Goal: Task Accomplishment & Management: Complete application form

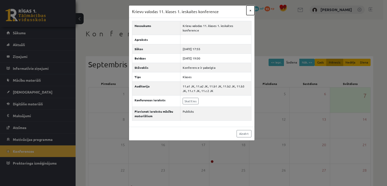
click at [250, 9] on button "×" at bounding box center [251, 11] width 8 height 10
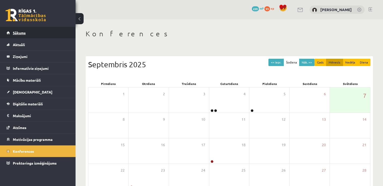
click at [46, 36] on link "Sākums" at bounding box center [38, 33] width 63 height 12
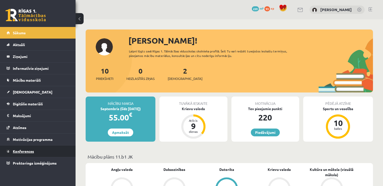
click at [35, 150] on link "Konferences" at bounding box center [38, 151] width 63 height 12
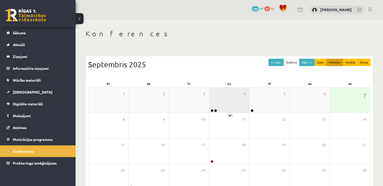
click at [221, 106] on div "4" at bounding box center [230, 99] width 40 height 25
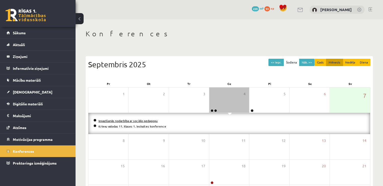
click at [130, 119] on link "Iepazīšanās nodarbība ar sociālo pedagogu" at bounding box center [128, 121] width 59 height 4
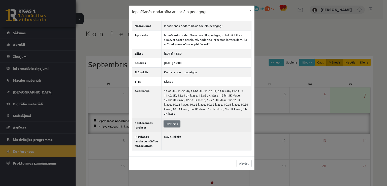
click at [172, 121] on link "Skatīties" at bounding box center [172, 124] width 16 height 7
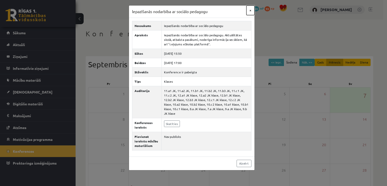
click at [250, 9] on button "×" at bounding box center [251, 11] width 8 height 10
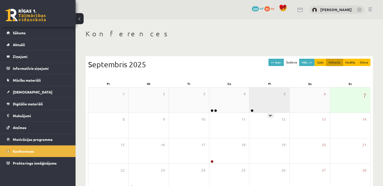
click at [270, 96] on div "5" at bounding box center [270, 99] width 40 height 25
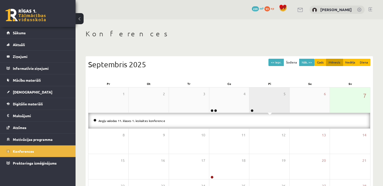
click at [270, 96] on div "5" at bounding box center [270, 99] width 40 height 25
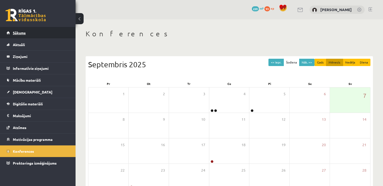
click at [28, 31] on link "Sākums" at bounding box center [38, 33] width 63 height 12
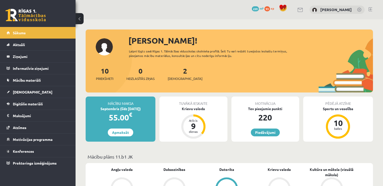
click at [181, 71] on div "2 Ieskaites" at bounding box center [185, 74] width 35 height 16
click at [179, 74] on link "2 Ieskaites" at bounding box center [185, 73] width 35 height 15
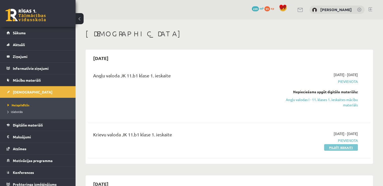
click at [337, 149] on link "Pildīt ieskaiti" at bounding box center [341, 147] width 34 height 7
click at [344, 148] on link "Pildīt ieskaiti" at bounding box center [341, 147] width 34 height 7
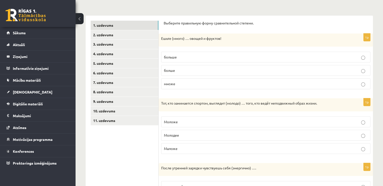
scroll to position [76, 0]
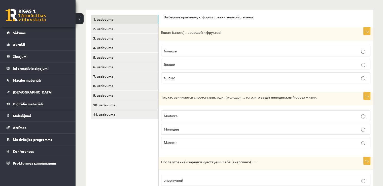
click at [362, 49] on p "больше" at bounding box center [266, 50] width 204 height 5
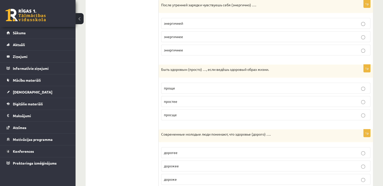
scroll to position [231, 0]
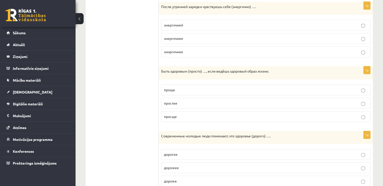
click at [365, 27] on label "энергичней" at bounding box center [266, 25] width 210 height 11
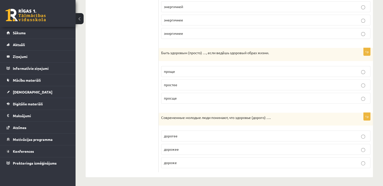
click at [88, 77] on div "1. uzdevums 2. uzdevums 3. uzdevums 4. uzdevums 5. uzdevums 6. uzdevums 7. uzde…" at bounding box center [122, 7] width 73 height 342
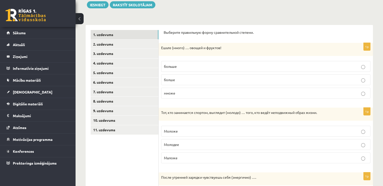
scroll to position [54, 0]
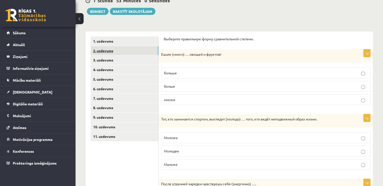
click at [153, 51] on link "2. uzdevums" at bounding box center [125, 50] width 68 height 9
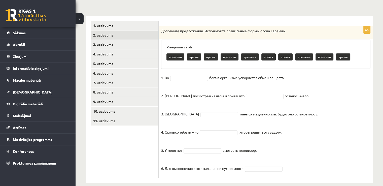
scroll to position [76, 0]
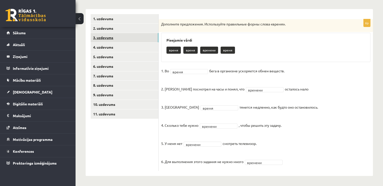
click at [144, 37] on link "3. uzdevums" at bounding box center [125, 37] width 68 height 9
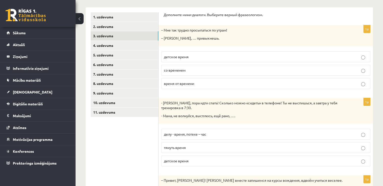
scroll to position [80, 0]
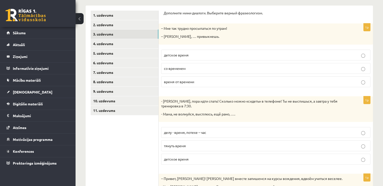
click at [366, 133] on p "делу - время, потехе – час" at bounding box center [266, 132] width 204 height 5
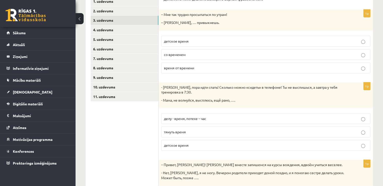
scroll to position [93, 0]
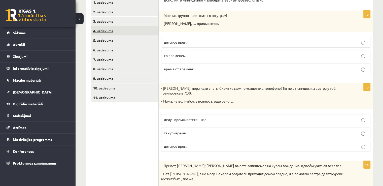
click at [155, 31] on link "4. uzdevums" at bounding box center [125, 30] width 68 height 9
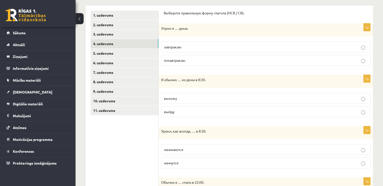
scroll to position [79, 0]
click at [287, 45] on p "завтракаю" at bounding box center [266, 47] width 204 height 5
click at [289, 98] on p "выхожу" at bounding box center [266, 98] width 204 height 5
click at [209, 163] on p "начнутся" at bounding box center [266, 163] width 204 height 5
click at [204, 147] on p "начинаются" at bounding box center [266, 149] width 204 height 5
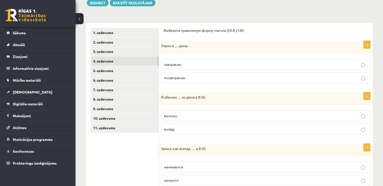
scroll to position [0, 0]
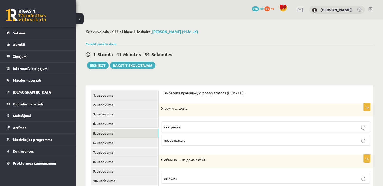
click at [142, 133] on link "5. uzdevums" at bounding box center [125, 133] width 68 height 9
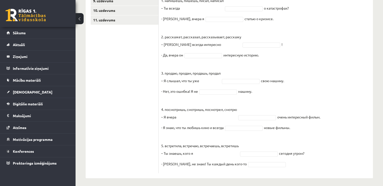
scroll to position [173, 0]
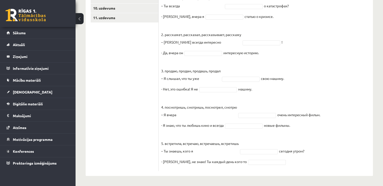
click at [381, 148] on div "Krievu valoda JK 11.b1 klase 1. ieskaite , Ilona Burdiko (11.b1 JK) Parādīt pun…" at bounding box center [230, 16] width 308 height 339
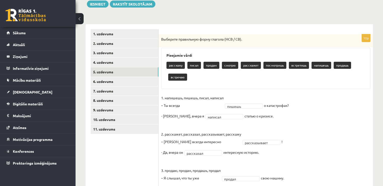
scroll to position [59, 0]
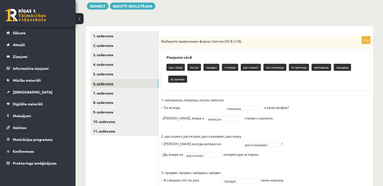
click at [150, 85] on link "6. uzdevums" at bounding box center [125, 83] width 68 height 9
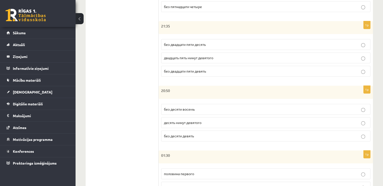
scroll to position [211, 0]
click at [363, 43] on p "без двадцати пяти десять" at bounding box center [266, 45] width 204 height 5
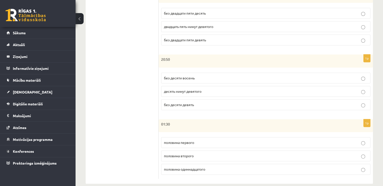
scroll to position [250, 0]
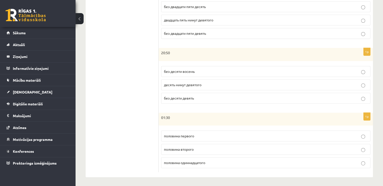
click at [365, 147] on p "половина второго" at bounding box center [266, 149] width 204 height 5
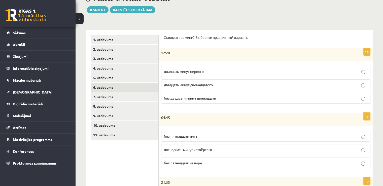
scroll to position [56, 0]
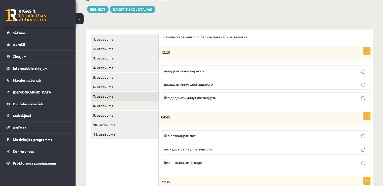
click at [148, 97] on link "7. uzdevums" at bounding box center [125, 96] width 68 height 9
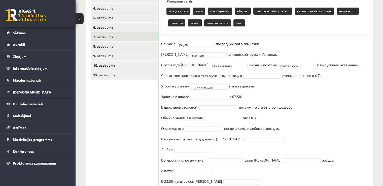
scroll to position [119, 0]
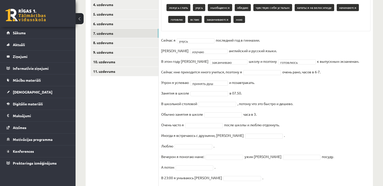
click at [210, 88] on fieldset "**********" at bounding box center [266, 110] width 210 height 148
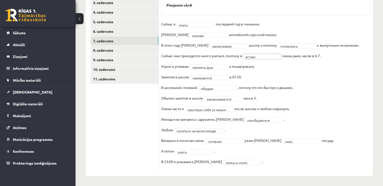
scroll to position [111, 0]
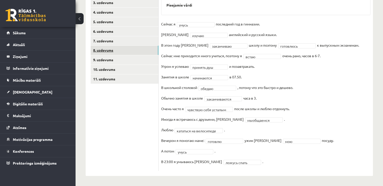
click at [138, 48] on link "8. uzdevums" at bounding box center [125, 50] width 68 height 9
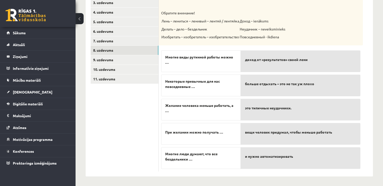
drag, startPoint x: 383, startPoint y: 106, endPoint x: 387, endPoint y: 69, distance: 37.2
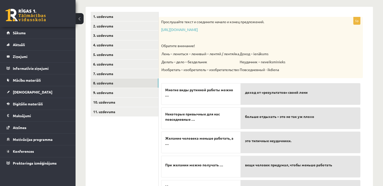
scroll to position [79, 0]
click at [198, 29] on link "https://www.zvaigzne.lv/upload/audio/100Urokov/2/49%202.mp3" at bounding box center [179, 29] width 37 height 5
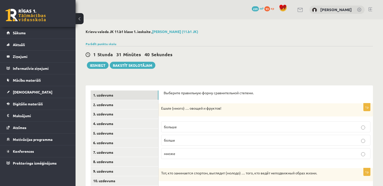
scroll to position [79, 0]
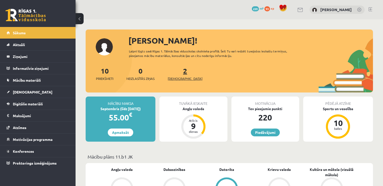
click at [181, 80] on span "[DEMOGRAPHIC_DATA]" at bounding box center [185, 78] width 35 height 5
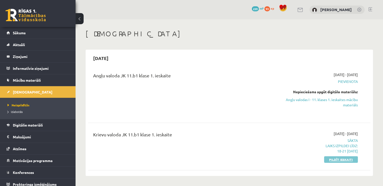
click at [334, 160] on link "Pildīt ieskaiti" at bounding box center [341, 159] width 34 height 7
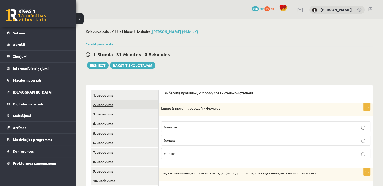
click at [150, 105] on link "2. uzdevums" at bounding box center [125, 104] width 68 height 9
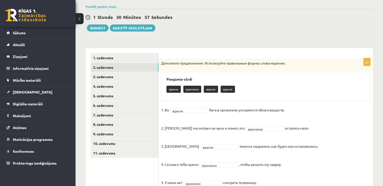
scroll to position [53, 0]
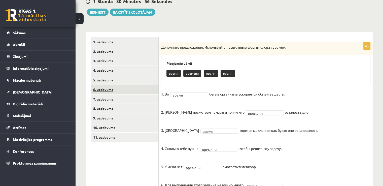
click at [110, 90] on link "6. uzdevums" at bounding box center [125, 89] width 68 height 9
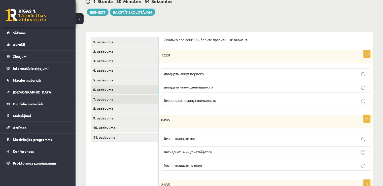
click at [136, 98] on link "7. uzdevums" at bounding box center [125, 99] width 68 height 9
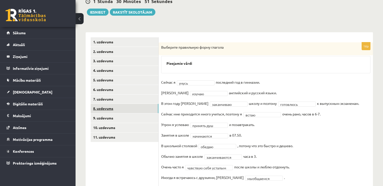
click at [124, 111] on link "8. uzdevums" at bounding box center [125, 108] width 68 height 9
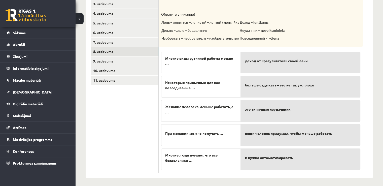
scroll to position [111, 0]
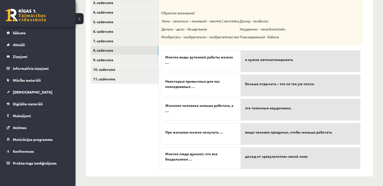
drag, startPoint x: 277, startPoint y: 135, endPoint x: 269, endPoint y: 83, distance: 52.8
drag, startPoint x: 269, startPoint y: 83, endPoint x: 117, endPoint y: 111, distance: 154.7
click at [117, 111] on ul "1. uzdevums 2. uzdevums 3. uzdevums 4. uzdevums 5. uzdevums 6. uzdevums 7. uzde…" at bounding box center [125, 75] width 68 height 192
drag, startPoint x: 263, startPoint y: 131, endPoint x: 264, endPoint y: 118, distance: 13.1
drag, startPoint x: 264, startPoint y: 118, endPoint x: 262, endPoint y: 133, distance: 15.0
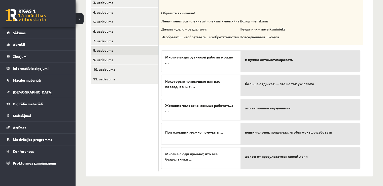
click at [262, 133] on span "вещи человек придумал, чтобы меньше работать" at bounding box center [288, 132] width 87 height 5
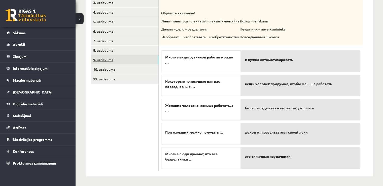
click at [150, 59] on link "9. uzdevums" at bounding box center [125, 59] width 68 height 9
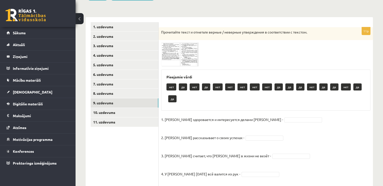
scroll to position [67, 0]
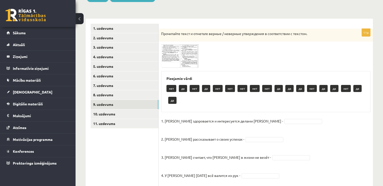
click at [169, 57] on img at bounding box center [180, 55] width 38 height 23
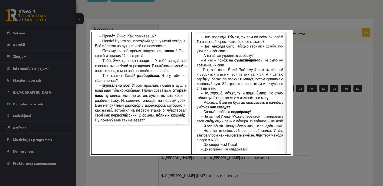
click at [329, 48] on div at bounding box center [191, 93] width 383 height 186
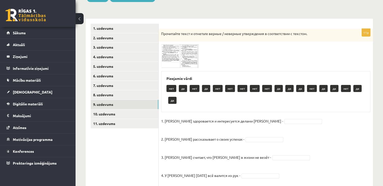
click at [196, 52] on img at bounding box center [180, 55] width 38 height 23
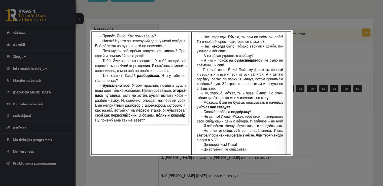
click at [348, 50] on div at bounding box center [191, 93] width 383 height 186
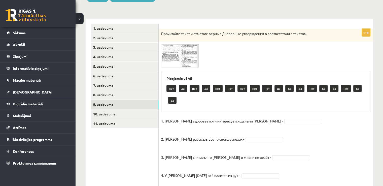
click at [171, 52] on img at bounding box center [180, 55] width 38 height 23
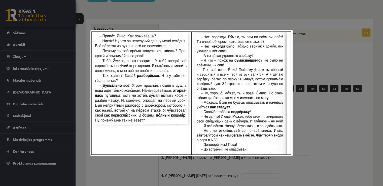
click at [308, 66] on div at bounding box center [191, 93] width 383 height 186
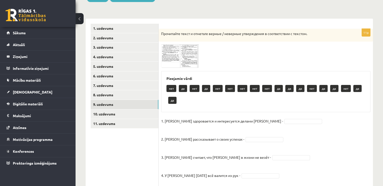
click at [186, 56] on img at bounding box center [180, 55] width 38 height 23
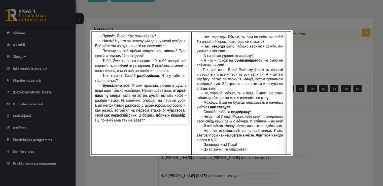
click at [307, 60] on div at bounding box center [191, 93] width 383 height 186
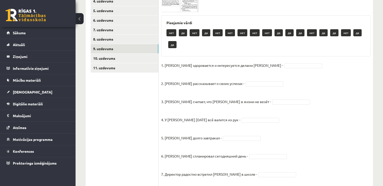
scroll to position [114, 0]
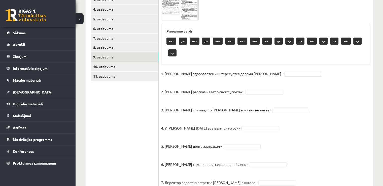
click at [167, 15] on img at bounding box center [180, 8] width 38 height 23
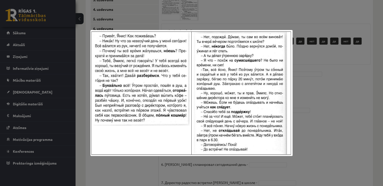
click at [346, 72] on div at bounding box center [191, 93] width 383 height 186
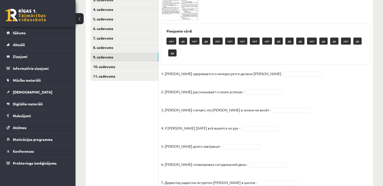
click at [167, 16] on img at bounding box center [180, 8] width 38 height 23
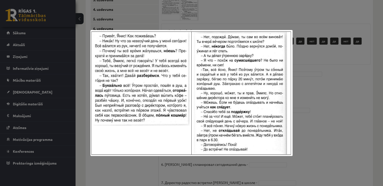
click at [248, 12] on div at bounding box center [191, 93] width 383 height 186
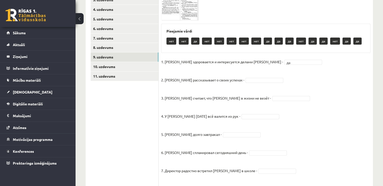
click at [168, 11] on img at bounding box center [180, 8] width 38 height 23
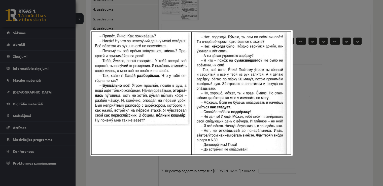
click at [222, 10] on div at bounding box center [191, 93] width 383 height 186
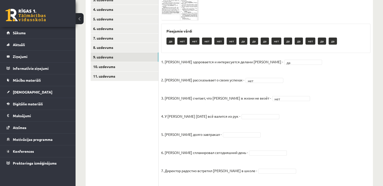
click at [172, 12] on img at bounding box center [180, 8] width 38 height 23
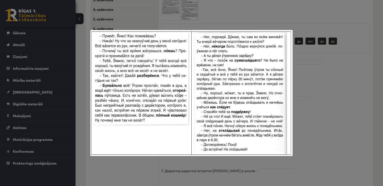
click at [227, 6] on div at bounding box center [191, 93] width 383 height 186
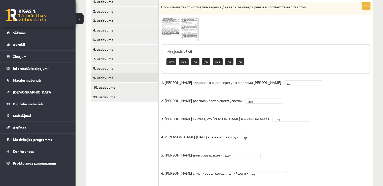
scroll to position [73, 0]
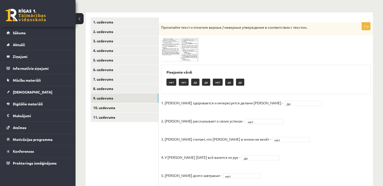
click at [176, 48] on img at bounding box center [180, 49] width 38 height 23
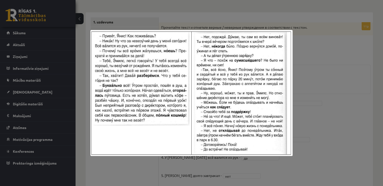
click at [340, 113] on div at bounding box center [191, 93] width 383 height 186
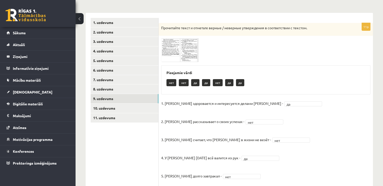
scroll to position [58, 0]
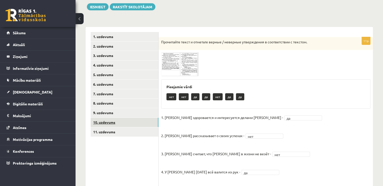
click at [152, 122] on link "10. uzdevums" at bounding box center [125, 122] width 68 height 9
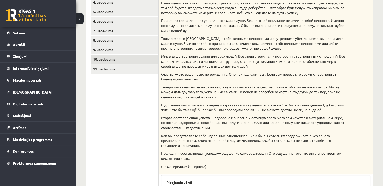
scroll to position [121, 0]
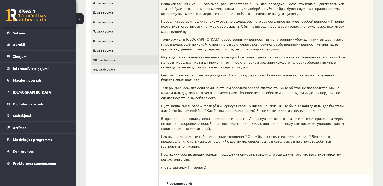
click at [347, 113] on div "Прочитайте текст и отметьте верные / неверные утверждения в соответствии с текс…" at bounding box center [266, 75] width 215 height 200
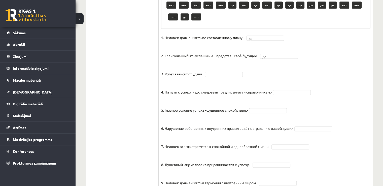
scroll to position [313, 0]
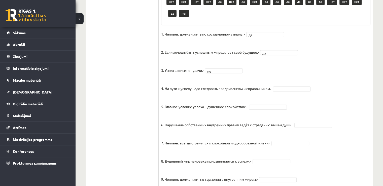
click at [301, 84] on fieldset "1. Человек должен жить по составленному плану. - да ** 2. Если хочешь быть успе…" at bounding box center [266, 162] width 210 height 265
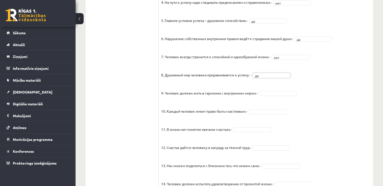
scroll to position [427, 0]
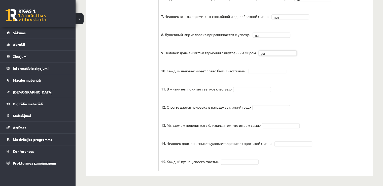
click at [264, 74] on fieldset "1. Человек должен жить по составленному плану. - да ** 2. Если хочешь быть успе…" at bounding box center [266, 36] width 210 height 265
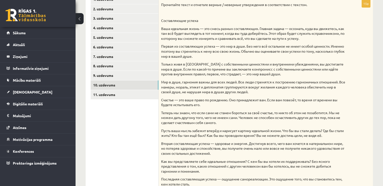
scroll to position [94, 0]
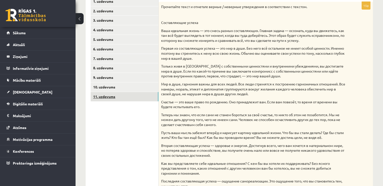
click at [145, 101] on link "11. uzdevums" at bounding box center [125, 96] width 68 height 9
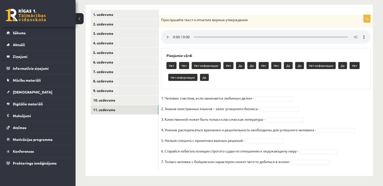
click at [277, 95] on fieldset "1. Человек счастлив, если занимается любимым делом - 2. Знание иностранных язык…" at bounding box center [266, 131] width 210 height 74
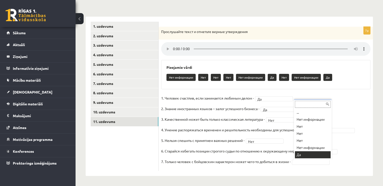
scroll to position [6, 0]
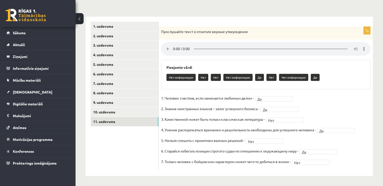
click at [110, 26] on link "1. uzdevums" at bounding box center [125, 26] width 68 height 9
click at [142, 41] on link "2. uzdevums" at bounding box center [125, 35] width 68 height 9
click at [151, 41] on link "3. uzdevums" at bounding box center [125, 45] width 68 height 9
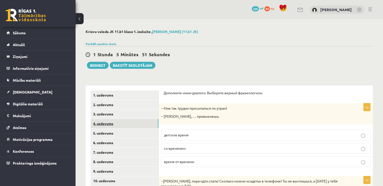
click at [142, 121] on link "4. uzdevums" at bounding box center [125, 123] width 68 height 9
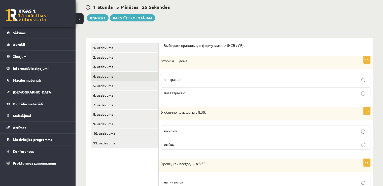
scroll to position [14, 0]
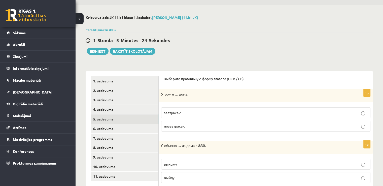
click at [129, 119] on link "5. uzdevums" at bounding box center [125, 118] width 68 height 9
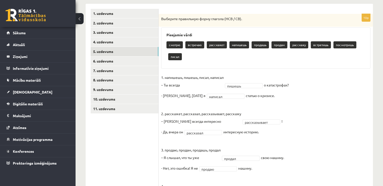
scroll to position [79, 0]
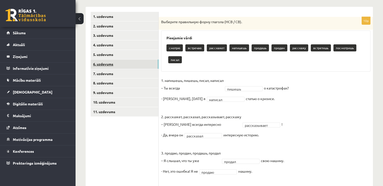
click at [133, 64] on link "6. uzdevums" at bounding box center [125, 64] width 68 height 9
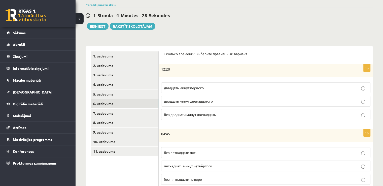
scroll to position [12, 0]
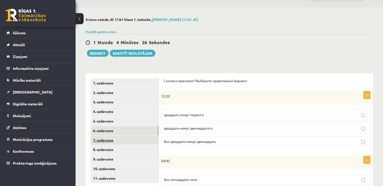
click at [140, 139] on link "7. uzdevums" at bounding box center [125, 140] width 68 height 9
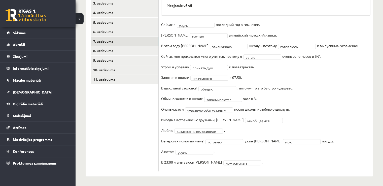
scroll to position [111, 0]
click at [153, 50] on link "8. uzdevums" at bounding box center [125, 50] width 68 height 9
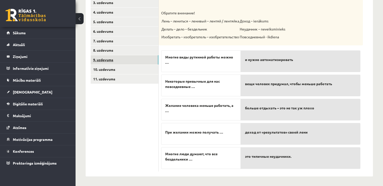
click at [131, 58] on link "9. uzdevums" at bounding box center [125, 59] width 68 height 9
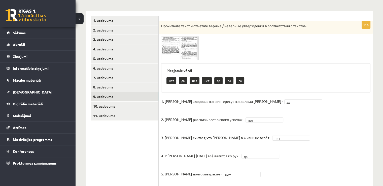
scroll to position [63, 0]
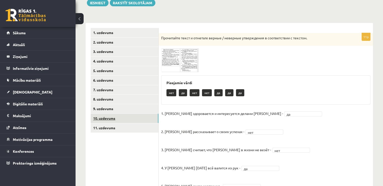
click at [129, 120] on link "10. uzdevums" at bounding box center [125, 118] width 68 height 9
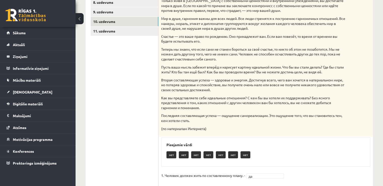
scroll to position [158, 0]
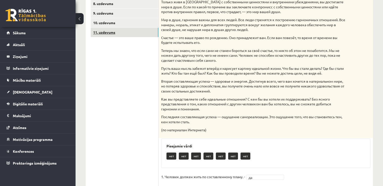
click at [153, 31] on link "11. uzdevums" at bounding box center [125, 32] width 68 height 9
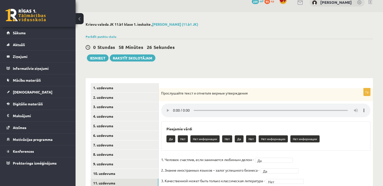
scroll to position [0, 0]
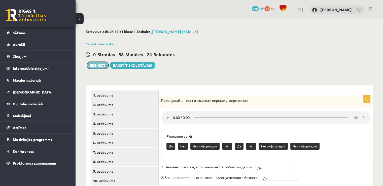
click at [91, 64] on button "Iesniegt" at bounding box center [98, 65] width 22 height 7
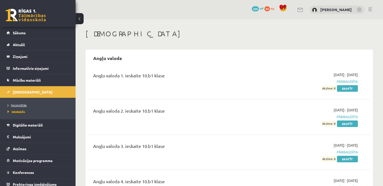
click at [25, 104] on span "Neizpildītās" at bounding box center [17, 105] width 19 height 4
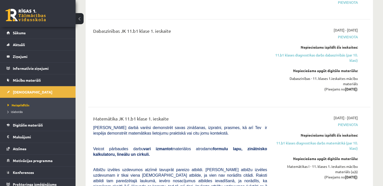
scroll to position [823, 0]
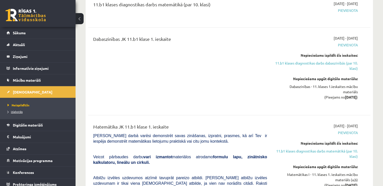
click at [20, 111] on span "Izlabotās" at bounding box center [15, 112] width 15 height 4
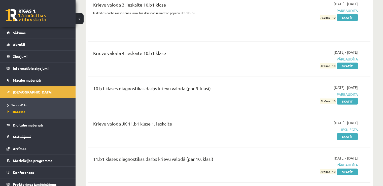
scroll to position [1130, 0]
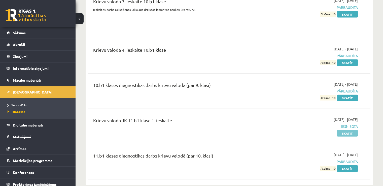
click at [352, 130] on link "Skatīt" at bounding box center [347, 133] width 21 height 7
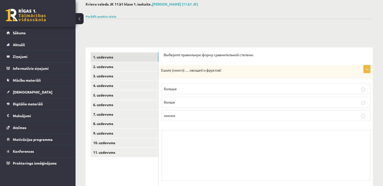
scroll to position [27, 0]
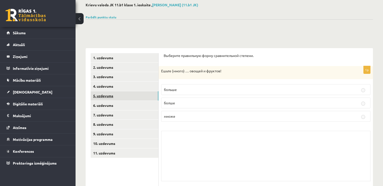
click at [119, 93] on link "5. uzdevums" at bounding box center [125, 95] width 68 height 9
